Goal: Task Accomplishment & Management: Manage account settings

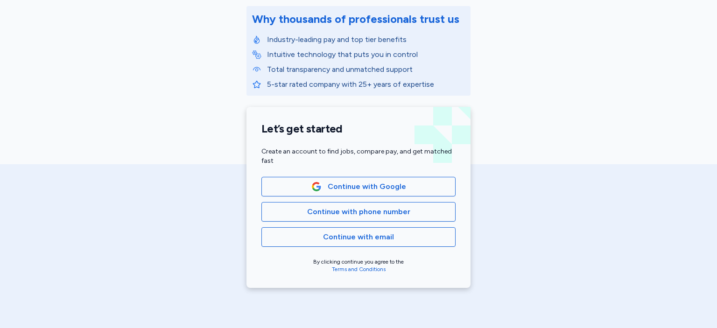
scroll to position [140, 0]
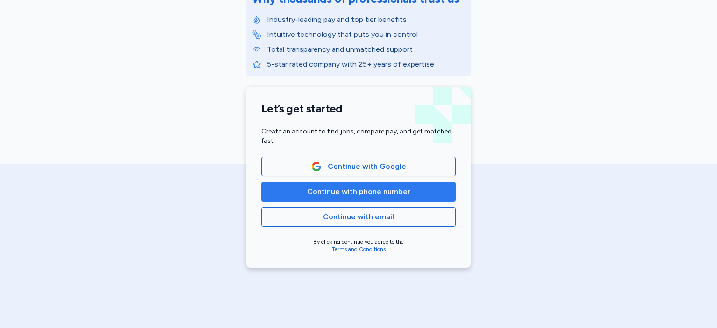
click at [379, 191] on span "Continue with phone number" at bounding box center [358, 191] width 103 height 11
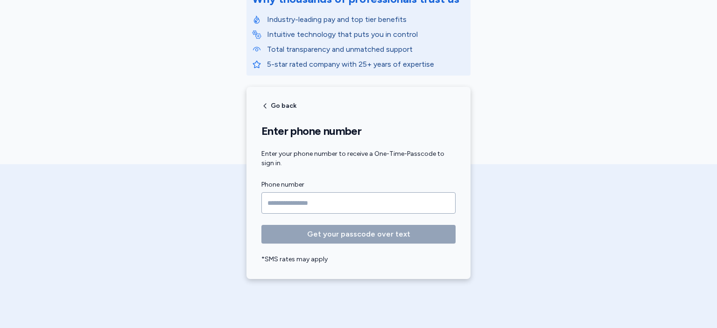
click at [299, 199] on input "Phone number" at bounding box center [359, 202] width 194 height 21
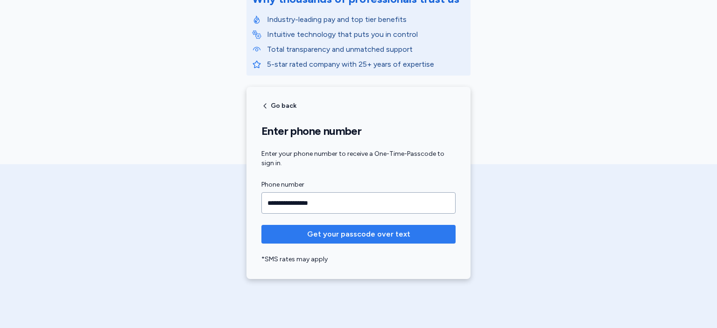
type input "**********"
click at [375, 235] on span "Get your passcode over text" at bounding box center [358, 234] width 103 height 11
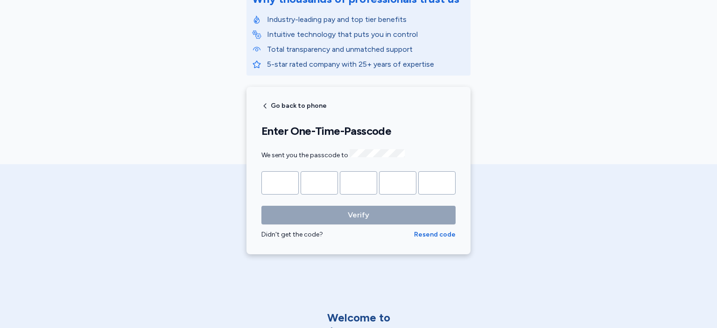
type input "*"
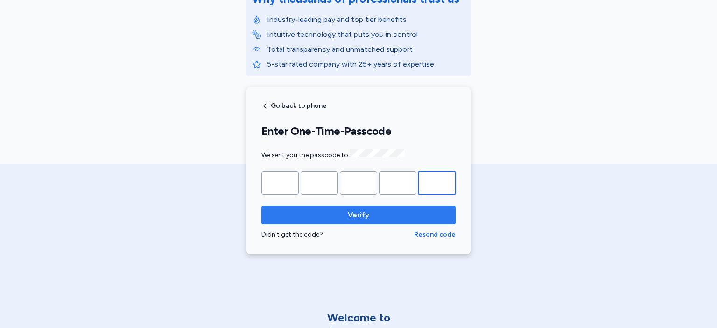
type input "*"
click at [361, 221] on button "Verify" at bounding box center [359, 215] width 194 height 19
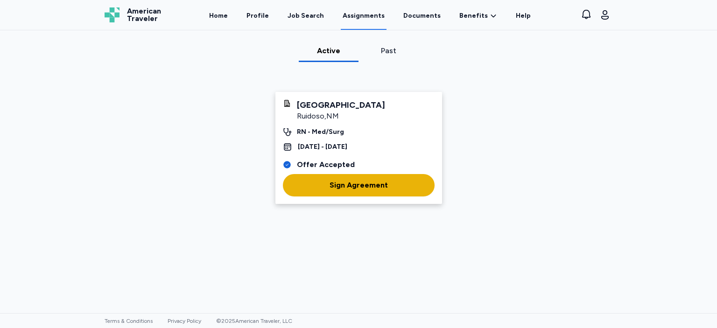
click at [363, 186] on div "Sign Agreement" at bounding box center [359, 185] width 58 height 11
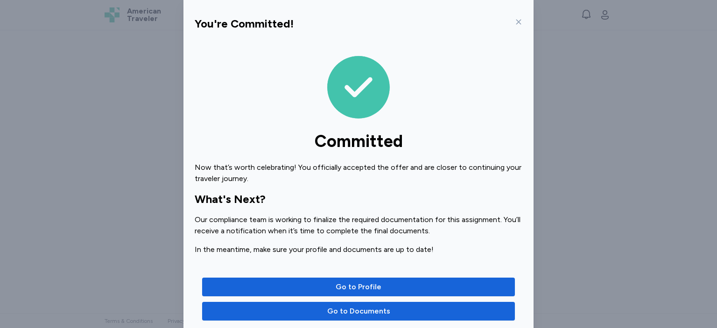
scroll to position [37, 0]
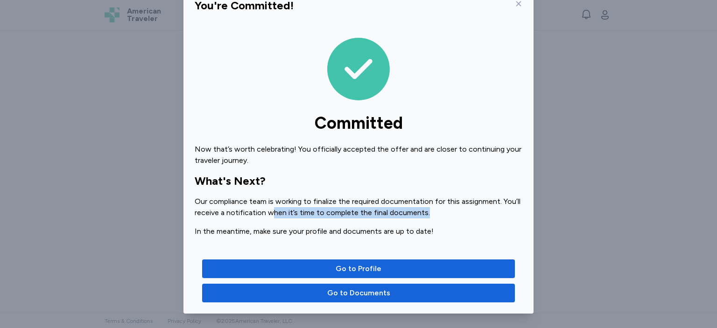
drag, startPoint x: 335, startPoint y: 206, endPoint x: 424, endPoint y: 210, distance: 88.3
click at [424, 210] on div "Our compliance team is working to finalize the required documentation for this …" at bounding box center [359, 207] width 328 height 22
click at [330, 207] on div "Our compliance team is working to finalize the required documentation for this …" at bounding box center [359, 207] width 328 height 22
drag, startPoint x: 292, startPoint y: 214, endPoint x: 434, endPoint y: 212, distance: 141.5
click at [434, 212] on div "Our compliance team is working to finalize the required documentation for this …" at bounding box center [359, 207] width 328 height 22
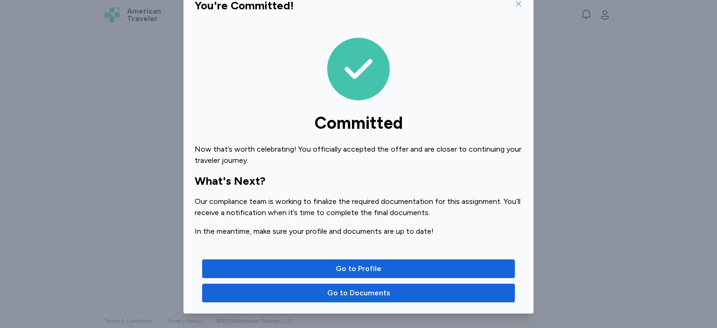
click at [400, 193] on div "Now that’s worth celebrating! You officially accepted the offer and are closer …" at bounding box center [359, 190] width 328 height 93
drag, startPoint x: 308, startPoint y: 234, endPoint x: 455, endPoint y: 228, distance: 146.7
click at [455, 228] on div "In the meantime, make sure your profile and documents are up to date!" at bounding box center [359, 231] width 328 height 11
click at [387, 213] on div "Our compliance team is working to finalize the required documentation for this …" at bounding box center [359, 207] width 328 height 22
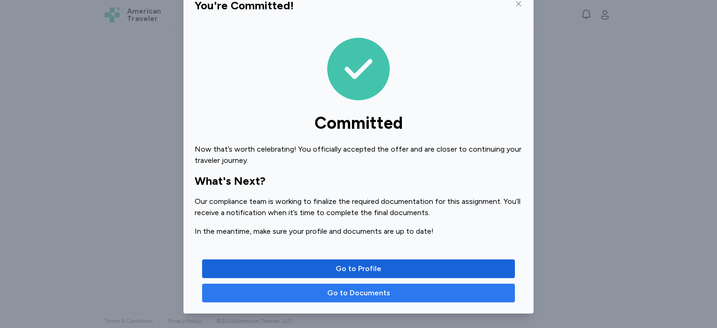
click at [368, 293] on span "Go to Documents" at bounding box center [358, 293] width 63 height 11
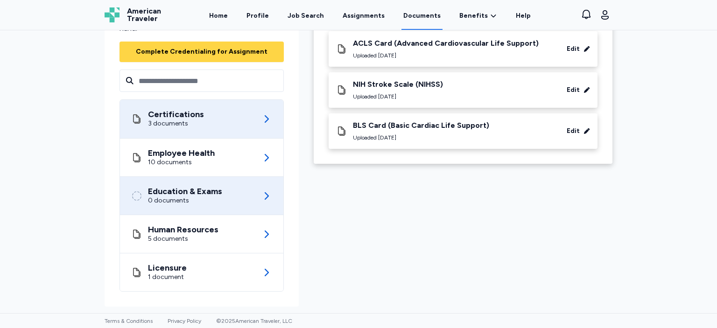
scroll to position [98, 0]
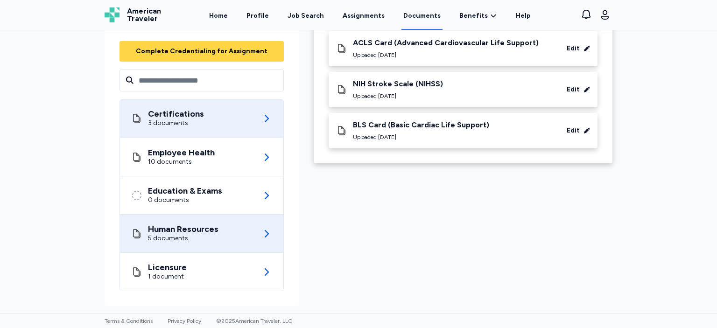
click at [261, 234] on icon at bounding box center [266, 233] width 11 height 11
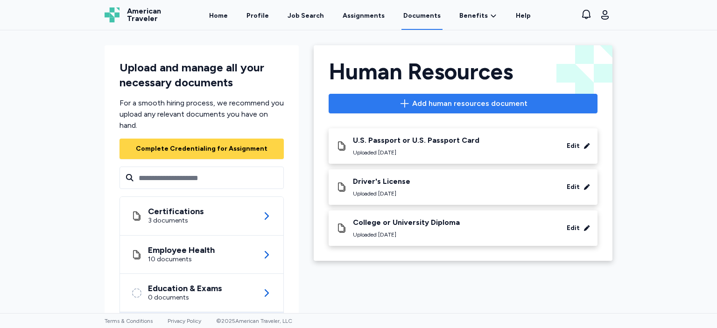
click at [452, 102] on span "Add human resources document" at bounding box center [469, 103] width 115 height 11
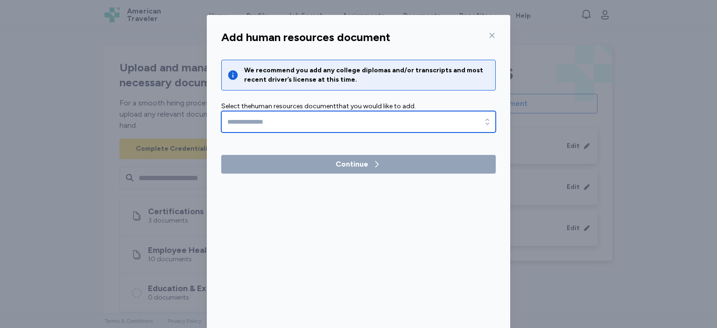
click at [336, 122] on input "text" at bounding box center [358, 121] width 275 height 21
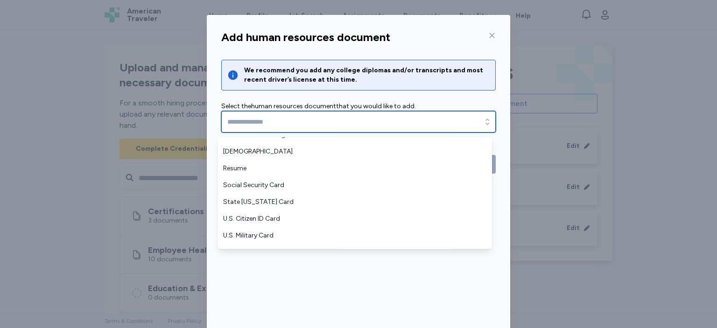
scroll to position [224, 0]
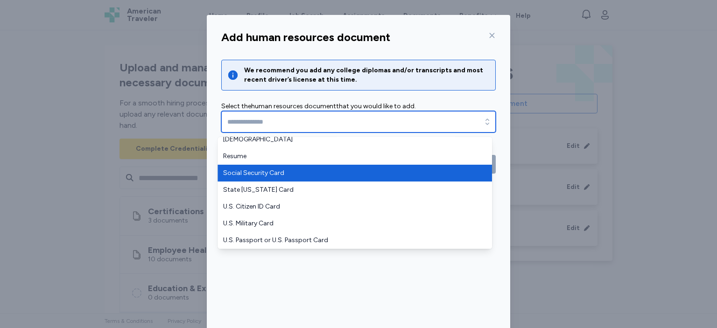
type input "**********"
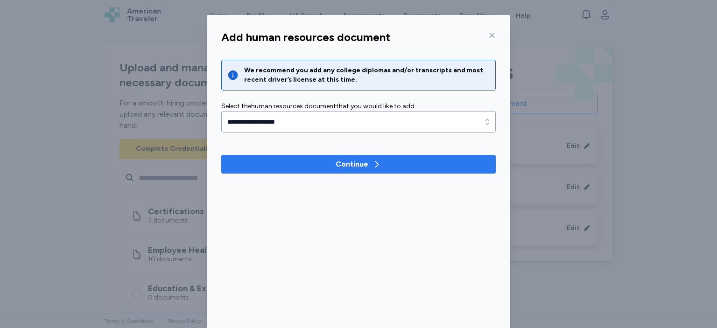
click at [345, 162] on div "Continue" at bounding box center [352, 164] width 33 height 11
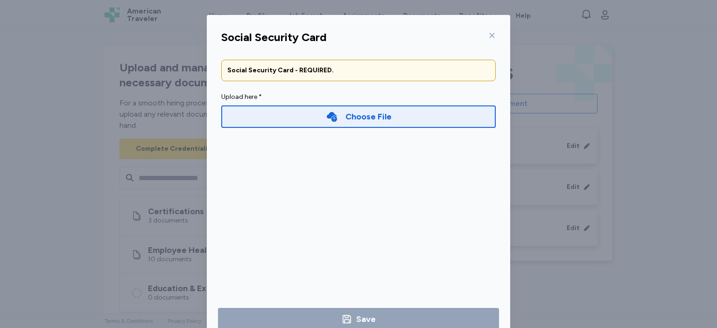
click at [357, 113] on div "Choose File" at bounding box center [369, 116] width 46 height 13
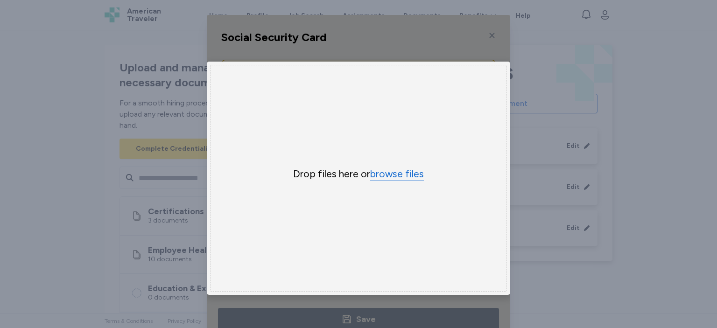
click at [395, 172] on button "browse files" at bounding box center [397, 175] width 54 height 14
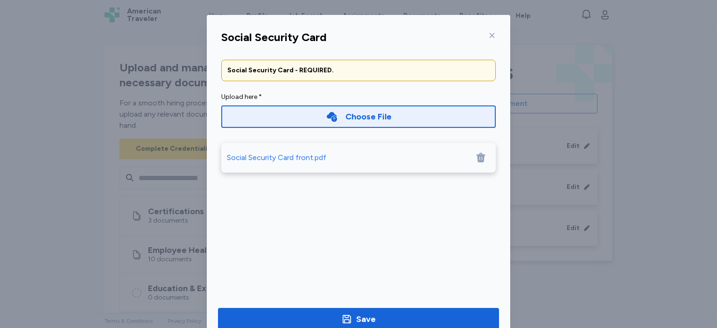
click at [378, 104] on div "Choose File" at bounding box center [358, 117] width 275 height 30
click at [369, 115] on div "Choose File" at bounding box center [369, 116] width 46 height 13
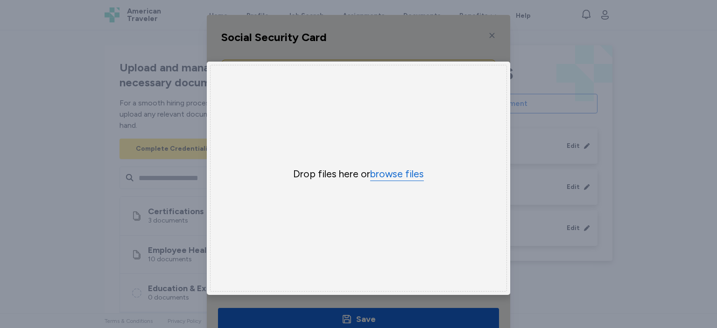
click at [401, 173] on button "browse files" at bounding box center [397, 175] width 54 height 14
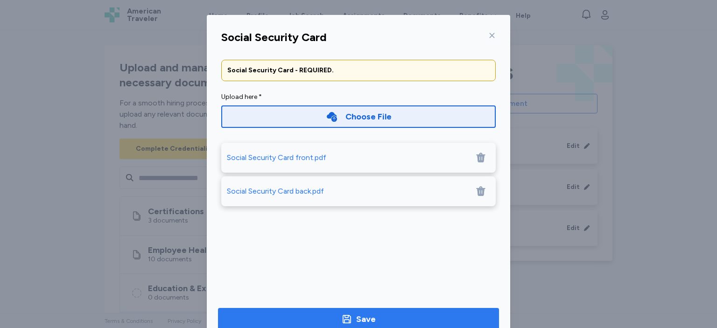
click at [356, 317] on div "Save" at bounding box center [366, 319] width 20 height 13
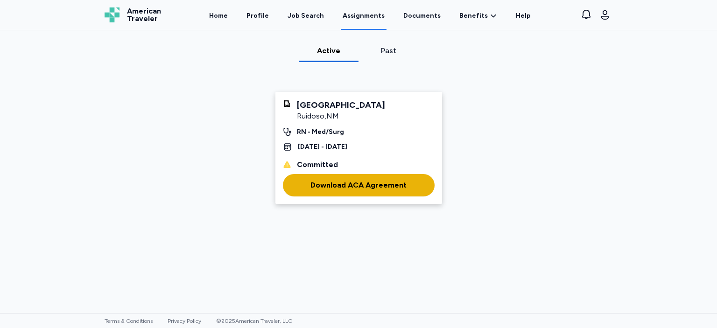
click at [381, 183] on div "Download ACA Agreement" at bounding box center [359, 185] width 96 height 11
